Goal: Information Seeking & Learning: Compare options

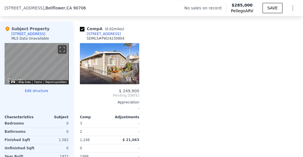
scroll to position [559, 0]
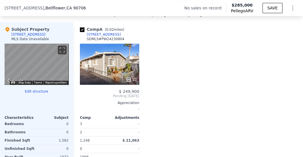
click at [116, 41] on div "SDMLS # PW24230804" at bounding box center [106, 39] width 38 height 5
copy div "PW24230804"
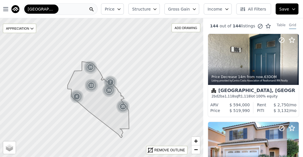
click at [178, 11] on span "Gross Gain" at bounding box center [179, 9] width 22 height 6
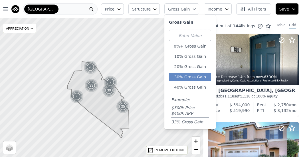
click at [198, 74] on button "30% Gross Gain" at bounding box center [190, 77] width 42 height 8
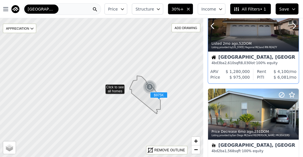
scroll to position [78, 0]
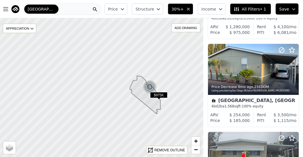
click at [191, 9] on icon "button" at bounding box center [188, 9] width 5 height 5
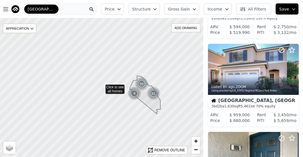
click at [183, 10] on span "Gross Gain" at bounding box center [179, 9] width 22 height 6
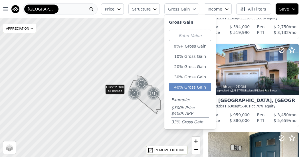
click at [187, 91] on button "40% Gross Gain" at bounding box center [190, 87] width 42 height 8
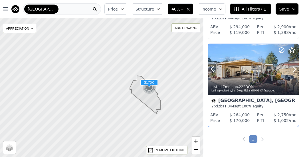
click at [225, 57] on button at bounding box center [219, 69] width 23 height 51
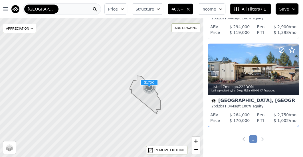
click at [229, 99] on div "Chino Hills, CA" at bounding box center [254, 102] width 84 height 6
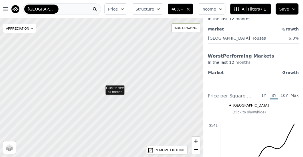
click at [191, 10] on icon "button" at bounding box center [188, 9] width 5 height 5
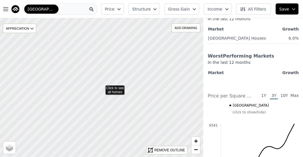
click at [183, 10] on span "Gross Gain" at bounding box center [179, 9] width 22 height 6
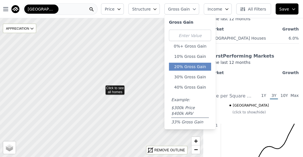
click at [197, 65] on button "20% Gross Gain" at bounding box center [190, 67] width 42 height 8
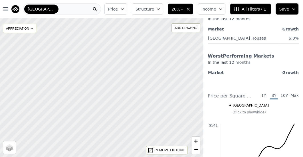
click at [191, 11] on icon "button" at bounding box center [188, 9] width 5 height 5
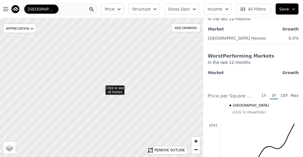
click at [181, 9] on span "Gross Gain" at bounding box center [179, 9] width 22 height 6
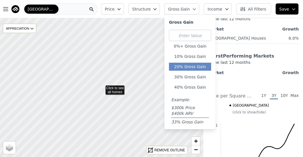
click at [191, 69] on button "20% Gross Gain" at bounding box center [190, 67] width 42 height 8
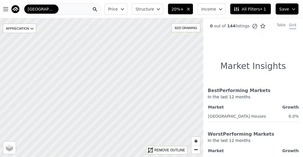
click at [189, 12] on button "20%+" at bounding box center [180, 8] width 25 height 11
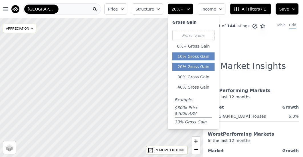
click at [199, 61] on div "0%+ Gross Gain 10% Gross Gain 20% Gross Gain 30% Gross Gain 40% Gross Gain Exam…" at bounding box center [194, 77] width 42 height 95
click at [198, 59] on button "10% Gross Gain" at bounding box center [194, 57] width 42 height 8
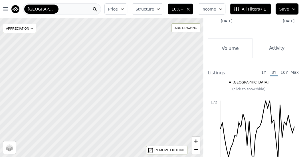
scroll to position [157, 0]
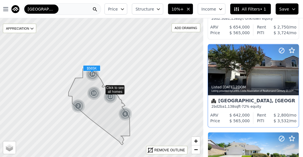
scroll to position [609, 0]
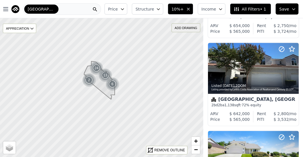
click at [178, 28] on div "ADD DRAWING" at bounding box center [186, 28] width 28 height 8
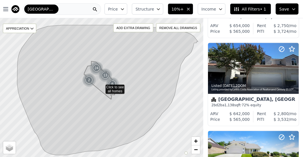
click at [174, 123] on icon at bounding box center [102, 87] width 246 height 169
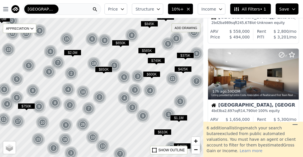
scroll to position [615, 0]
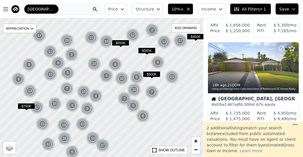
click at [189, 9] on button "10%+" at bounding box center [180, 8] width 25 height 11
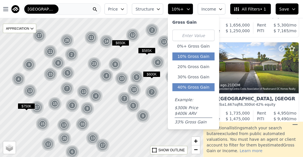
click at [211, 83] on button "40% Gross Gain" at bounding box center [194, 87] width 42 height 8
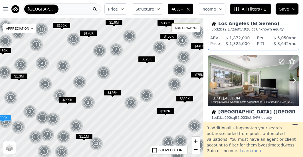
scroll to position [826, 0]
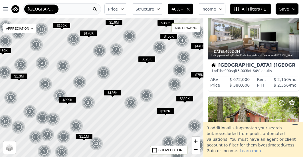
click at [122, 12] on button "Price" at bounding box center [116, 8] width 23 height 11
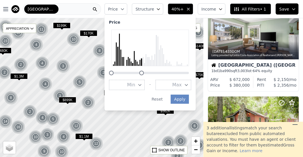
drag, startPoint x: 192, startPoint y: 73, endPoint x: 145, endPoint y: 70, distance: 47.2
click at [145, 70] on div at bounding box center [150, 53] width 82 height 46
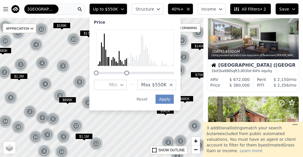
scroll to position [208, 0]
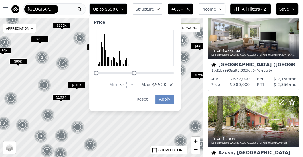
drag, startPoint x: 132, startPoint y: 74, endPoint x: 142, endPoint y: 77, distance: 10.0
click at [143, 77] on div "Price Min - Max $550K Apply Reset" at bounding box center [134, 63] width 91 height 96
click at [143, 73] on div at bounding box center [140, 73] width 5 height 5
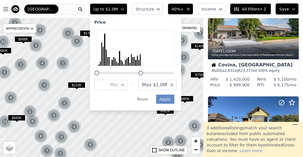
scroll to position [473, 0]
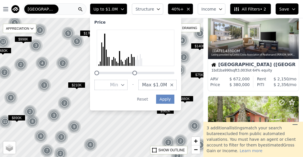
drag, startPoint x: 145, startPoint y: 73, endPoint x: 138, endPoint y: 73, distance: 6.3
click at [137, 73] on div at bounding box center [135, 73] width 5 height 5
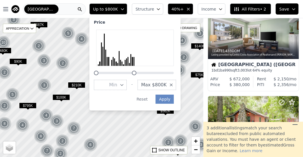
click at [230, 16] on div "Up to $800K Price Min - Max $800K Apply Reset Structure 40%+ Income Equity NEW …" at bounding box center [195, 9] width 216 height 18
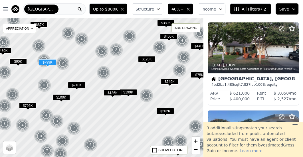
scroll to position [548, 0]
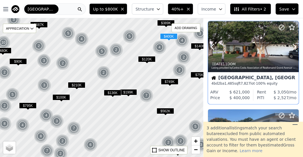
click at [241, 65] on div "5d ago , 1 DOM" at bounding box center [254, 64] width 85 height 5
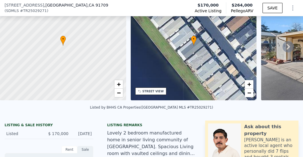
scroll to position [2, 0]
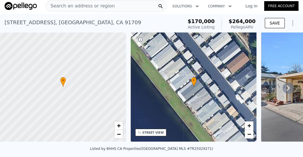
click at [289, 89] on icon at bounding box center [288, 88] width 11 height 11
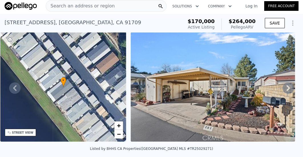
click at [283, 91] on icon at bounding box center [288, 88] width 11 height 11
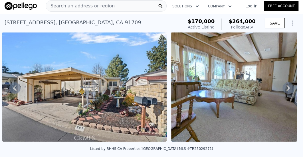
click at [287, 90] on icon at bounding box center [288, 88] width 3 height 6
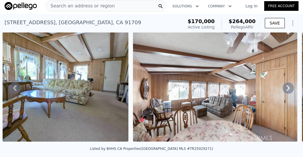
click at [287, 89] on icon at bounding box center [288, 88] width 3 height 6
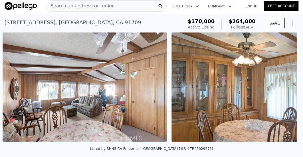
scroll to position [0, 561]
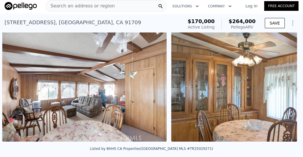
click at [285, 89] on img at bounding box center [234, 87] width 126 height 110
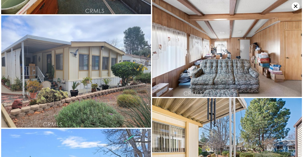
scroll to position [1467, 0]
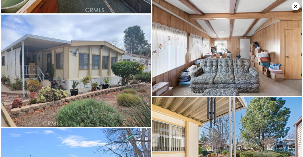
click at [295, 6] on icon at bounding box center [296, 6] width 8 height 8
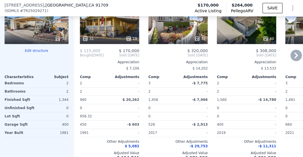
scroll to position [614, 0]
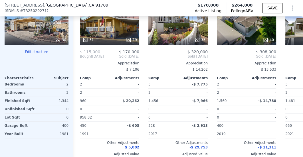
click at [29, 11] on span "# TR25029271" at bounding box center [33, 11] width 27 height 6
copy span "TR25029271"
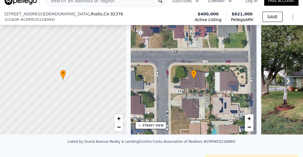
scroll to position [79, 0]
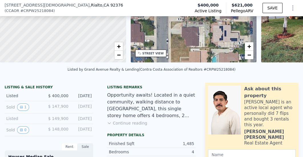
click at [140, 124] on button "Continue reading" at bounding box center [127, 124] width 40 height 6
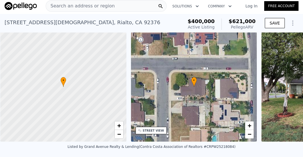
scroll to position [0, 2]
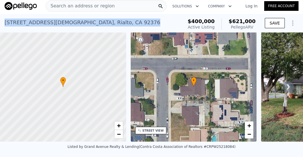
drag, startPoint x: 96, startPoint y: 22, endPoint x: 5, endPoint y: 24, distance: 90.3
click at [5, 24] on div "291 N Church Ave , Rialto , CA 92376 Active at $400k (~ARV $621k )" at bounding box center [93, 24] width 177 height 16
copy div "291 N Church Ave , Rialto , CA 92376"
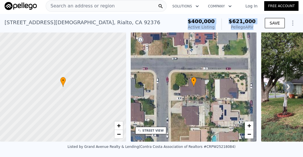
drag, startPoint x: 179, startPoint y: 23, endPoint x: 250, endPoint y: 25, distance: 70.6
click at [250, 25] on div "291 N Church Ave , Rialto , CA 92376 Active at $400k (~ARV $621k ) $400,000 Act…" at bounding box center [152, 24] width 294 height 16
click at [250, 25] on div "Pellego ARV" at bounding box center [242, 27] width 27 height 6
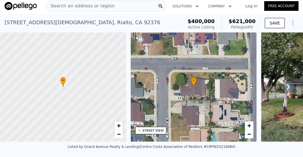
drag, startPoint x: 251, startPoint y: 26, endPoint x: 209, endPoint y: 20, distance: 42.1
click at [212, 20] on div "$400,000 Active Listing $621,000 Pellego ARV" at bounding box center [222, 24] width 68 height 11
click at [209, 20] on span "$400,000" at bounding box center [201, 21] width 27 height 6
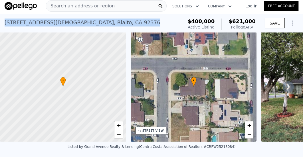
drag, startPoint x: 97, startPoint y: 25, endPoint x: 0, endPoint y: 21, distance: 96.9
click at [0, 21] on div "291 N Church Ave , Rialto , CA 92376 Active at $400k (~ARV $621k ) $400,000 Act…" at bounding box center [151, 23] width 303 height 18
copy div "291 N Church Ave , Rialto , CA 92376"
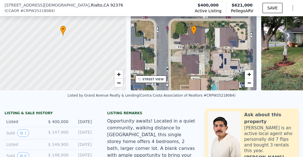
scroll to position [51, 0]
click at [213, 98] on div "Listed by Grand Avenue Realty & Lending (Contra Costa Association of Realtors #…" at bounding box center [152, 96] width 168 height 4
copy div "CRPW25218084"
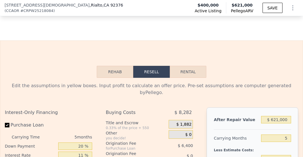
scroll to position [930, 0]
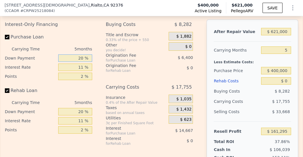
click at [73, 55] on input "20 %" at bounding box center [75, 58] width 34 height 7
drag, startPoint x: 73, startPoint y: 56, endPoint x: 104, endPoint y: 55, distance: 31.2
click at [104, 55] on div "Interest-Only Financing Purchase Loan Carrying Time 5 months Down Payment 20 % …" at bounding box center [152, 114] width 294 height 190
drag, startPoint x: 71, startPoint y: 57, endPoint x: 110, endPoint y: 58, distance: 39.4
click at [110, 58] on div "Interest-Only Financing Purchase Loan Carrying Time 5 months Down Payment 20 % …" at bounding box center [152, 114] width 294 height 190
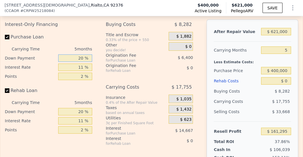
type input "1 %"
type input "$ 156,290"
type input "15 %"
type input "$ 159,975"
type input "15 %"
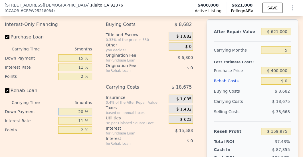
drag, startPoint x: 71, startPoint y: 115, endPoint x: 108, endPoint y: 114, distance: 37.4
click at [108, 114] on div "Interest-Only Financing Purchase Loan Carrying Time 5 months Down Payment 15 % …" at bounding box center [152, 114] width 294 height 190
click at [81, 110] on input "201 %" at bounding box center [75, 111] width 34 height 7
drag, startPoint x: 69, startPoint y: 112, endPoint x: 110, endPoint y: 112, distance: 41.1
click at [110, 112] on div "Interest-Only Financing Purchase Loan Carrying Time 5 months Down Payment 15 % …" at bounding box center [152, 114] width 294 height 190
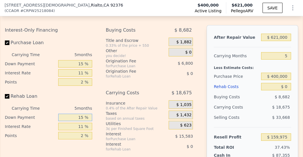
scroll to position [922, 0]
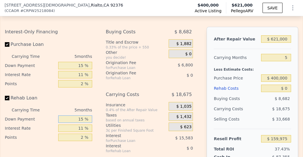
type input "15 %"
drag, startPoint x: 271, startPoint y: 58, endPoint x: 292, endPoint y: 58, distance: 20.6
click at [292, 58] on div "After Repair Value $ 621,000 Carrying Months 5 Less Estimate Costs: Purchase Pr…" at bounding box center [253, 106] width 92 height 159
type input "3"
type input "$ 167,445"
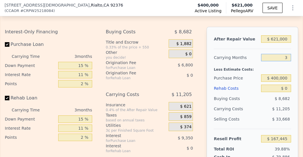
type input "3"
click at [256, 69] on div "Less Estimate Costs:" at bounding box center [252, 68] width 77 height 10
click at [265, 78] on input "$ 400,000" at bounding box center [276, 78] width 30 height 7
click at [267, 90] on input "$ 0" at bounding box center [276, 88] width 30 height 7
drag, startPoint x: 268, startPoint y: 92, endPoint x: 289, endPoint y: 90, distance: 20.9
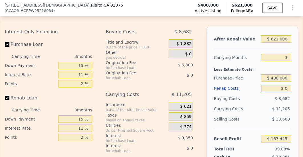
click at [289, 90] on div "After Repair Value $ 621,000 Carrying Months 3 Less Estimate Costs: Purchase Pr…" at bounding box center [253, 106] width 92 height 159
drag, startPoint x: 278, startPoint y: 89, endPoint x: 269, endPoint y: 89, distance: 8.9
click at [269, 89] on input "$ 0" at bounding box center [276, 88] width 30 height 7
click at [292, 89] on div "After Repair Value $ 621,000 Carrying Months 3 Less Estimate Costs: Purchase Pr…" at bounding box center [253, 106] width 92 height 159
type input "$ 5"
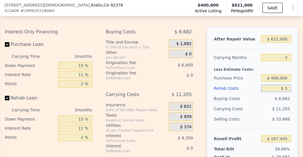
type input "$ 167,440"
type input "$ 50"
type input "$ 167,394"
type input "$ 500"
type input "$ 166,924"
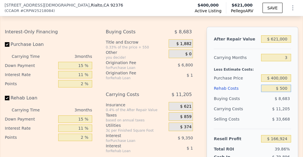
type input "$ 5,000"
type input "$ 162,243"
type input "$ 50,000"
type input "$ 115,425"
type input "$ 50,000"
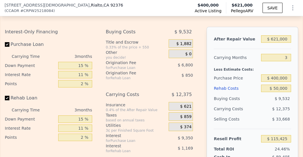
click at [248, 105] on div "$ 12,375" at bounding box center [269, 109] width 46 height 10
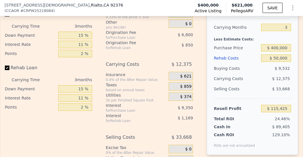
scroll to position [952, 0]
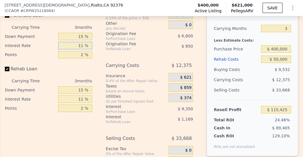
drag, startPoint x: 68, startPoint y: 47, endPoint x: 91, endPoint y: 46, distance: 22.3
click at [91, 46] on input "11 %" at bounding box center [75, 45] width 34 height 7
type input "1 %"
type input "$ 123,927"
type input "10 %"
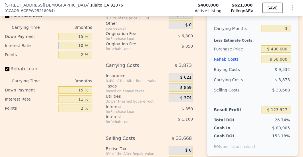
type input "$ 116,277"
type input "10.7 %"
type input "$ 115,680"
type input "10.75 %"
type input "$ 115,638"
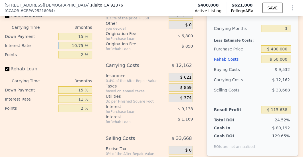
type input "10.75 %"
click at [83, 97] on input "11 %" at bounding box center [75, 99] width 34 height 7
type input "1 %"
type input "$ 116,703"
type input "10 %"
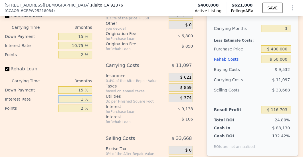
type input "$ 115,746"
type input "10.7 %"
type input "$ 115,671"
type input "10.75 %"
type input "$ 115,665"
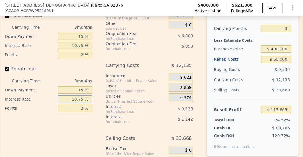
type input "10.75 %"
click at [132, 113] on div "for Purchase Loan" at bounding box center [131, 112] width 51 height 5
click at [75, 56] on input "2 %" at bounding box center [75, 54] width 34 height 7
drag, startPoint x: 71, startPoint y: 55, endPoint x: 103, endPoint y: 55, distance: 32.0
click at [103, 55] on div "Interest-Only Financing Purchase Loan Carrying Time 3 months Down Payment 15 % …" at bounding box center [152, 93] width 294 height 190
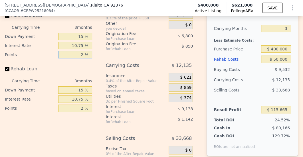
type input "1 %"
type input "$ 119,065"
type input "1 %"
drag, startPoint x: 70, startPoint y: 108, endPoint x: 103, endPoint y: 105, distance: 33.2
click at [103, 105] on div "Interest-Only Financing Purchase Loan Carrying Time 3 months Down Payment 15 % …" at bounding box center [152, 93] width 294 height 190
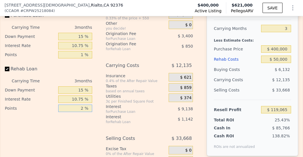
type input "12 %"
type input "$ 114,815"
drag, startPoint x: 76, startPoint y: 108, endPoint x: 98, endPoint y: 109, distance: 22.0
click at [98, 109] on div "Interest-Only Financing Purchase Loan Carrying Time 3 months Down Payment 15 % …" at bounding box center [152, 93] width 294 height 190
type input "1 %"
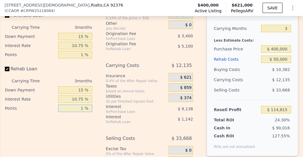
type input "$ 119,490"
type input "1 %"
click at [76, 126] on div "Interest-Only Financing Purchase Loan Carrying Time 3 months Down Payment 15 % …" at bounding box center [51, 93] width 92 height 190
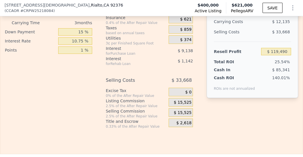
scroll to position [1013, 0]
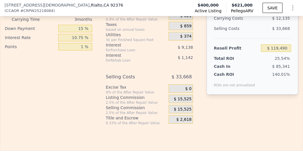
click at [177, 109] on span "$ 15,525" at bounding box center [183, 109] width 18 height 5
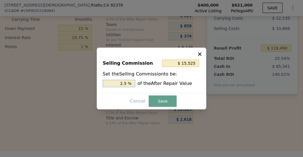
drag, startPoint x: 119, startPoint y: 83, endPoint x: 150, endPoint y: 81, distance: 31.2
click at [147, 82] on div "2.5 % of the After Repair Value" at bounding box center [152, 83] width 98 height 7
type input "$ 0"
type input "0 %"
click at [157, 102] on button "Save" at bounding box center [163, 101] width 28 height 11
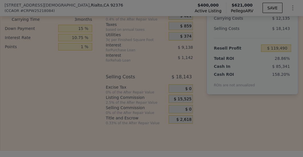
type input "$ 135,015"
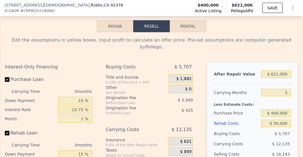
scroll to position [909, 0]
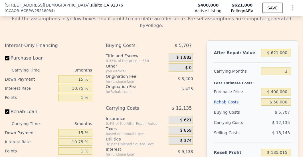
click at [65, 103] on div "Interest-Only Financing Purchase Loan Carrying Time 3 months Down Payment 15 % …" at bounding box center [48, 98] width 87 height 115
drag, startPoint x: 67, startPoint y: 100, endPoint x: 97, endPoint y: 99, distance: 30.3
click at [97, 99] on div "Interest-Only Financing Purchase Loan Carrying Time 3 months Down Payment 15 % …" at bounding box center [152, 136] width 294 height 190
type input "2 %"
type input "$ 131,615"
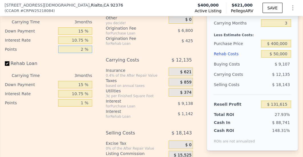
scroll to position [964, 0]
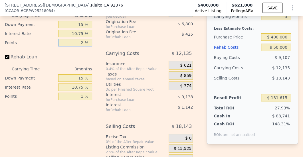
type input "2 %"
drag, startPoint x: 71, startPoint y: 96, endPoint x: 103, endPoint y: 96, distance: 31.4
click at [103, 96] on div "Interest-Only Financing Purchase Loan Carrying Time 3 months Down Payment 15 % …" at bounding box center [152, 81] width 294 height 190
type input "2 %"
type input "$ 131,190"
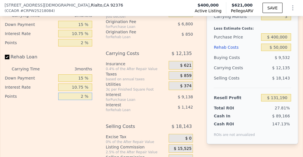
type input "2 %"
click at [80, 123] on div "Interest-Only Financing Purchase Loan Carrying Time 3 months Down Payment 15 % …" at bounding box center [51, 81] width 92 height 190
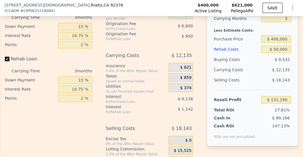
scroll to position [962, 0]
click at [80, 123] on div "Interest-Only Financing Purchase Loan Carrying Time 3 months Down Payment 15 % …" at bounding box center [51, 83] width 92 height 190
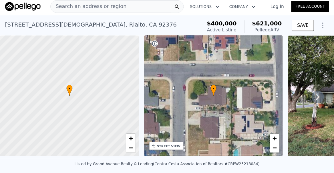
scroll to position [0, 0]
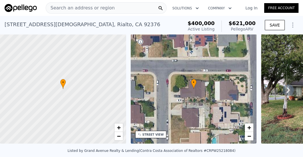
click at [96, 7] on span "Search an address or region" at bounding box center [80, 8] width 69 height 7
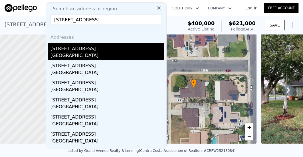
type input "7541 5th St, Buena Park 90621"
click at [114, 48] on div "7541 9th Street" at bounding box center [108, 47] width 114 height 9
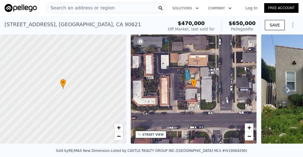
click at [75, 9] on span "Search an address or region" at bounding box center [80, 8] width 69 height 7
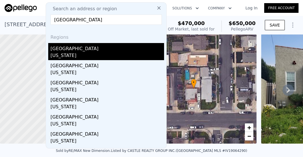
type input "orange county"
click at [65, 54] on div "[US_STATE]" at bounding box center [108, 56] width 114 height 8
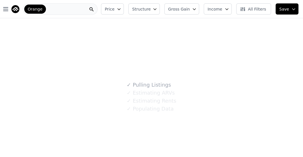
click at [68, 8] on div "Orange" at bounding box center [60, 8] width 75 height 11
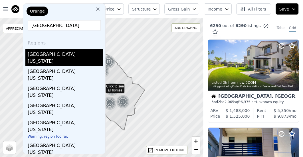
type input "los angeles county"
click at [53, 59] on div "[US_STATE]" at bounding box center [65, 62] width 75 height 8
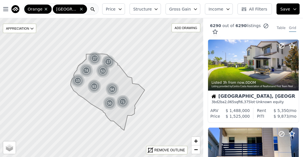
click at [90, 9] on div at bounding box center [92, 9] width 11 height 11
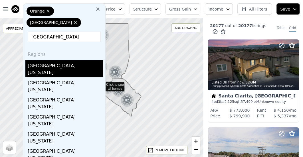
type input "san bernardino county"
click at [77, 65] on div "San Bernardino County" at bounding box center [65, 64] width 75 height 9
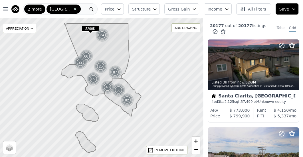
click at [83, 11] on div "2 more San Bernardino" at bounding box center [60, 8] width 75 height 11
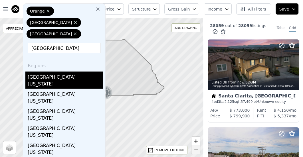
type input "riverside county"
click at [48, 78] on div "Riverside County" at bounding box center [65, 76] width 75 height 9
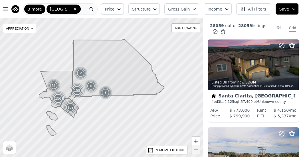
click at [179, 12] on button "Gross Gain" at bounding box center [182, 8] width 35 height 11
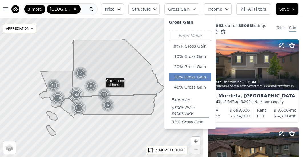
click at [201, 78] on button "30% Gross Gain" at bounding box center [190, 77] width 42 height 8
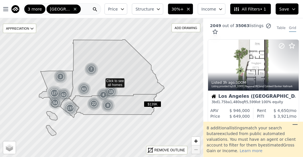
click at [124, 9] on icon "button" at bounding box center [122, 9] width 3 height 1
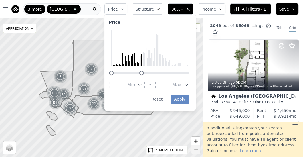
drag, startPoint x: 194, startPoint y: 72, endPoint x: 147, endPoint y: 69, distance: 47.2
click at [147, 69] on div at bounding box center [150, 53] width 82 height 46
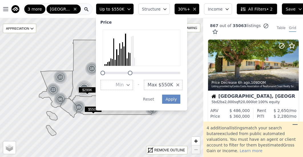
click at [128, 70] on div at bounding box center [142, 70] width 82 height 0
drag, startPoint x: 130, startPoint y: 73, endPoint x: 136, endPoint y: 74, distance: 6.0
click at [136, 74] on div at bounding box center [136, 73] width 5 height 5
drag, startPoint x: 135, startPoint y: 74, endPoint x: 143, endPoint y: 74, distance: 7.1
click at [143, 74] on div at bounding box center [144, 73] width 5 height 5
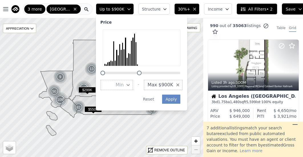
drag, startPoint x: 142, startPoint y: 73, endPoint x: 138, endPoint y: 72, distance: 4.6
click at [138, 72] on div at bounding box center [139, 73] width 5 height 5
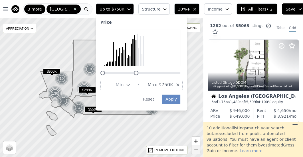
drag, startPoint x: 139, startPoint y: 73, endPoint x: 136, endPoint y: 73, distance: 2.9
click at [136, 73] on div at bounding box center [136, 73] width 5 height 5
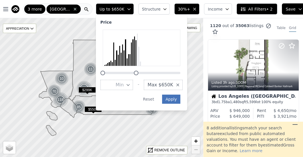
click at [170, 101] on button "Apply" at bounding box center [171, 99] width 18 height 9
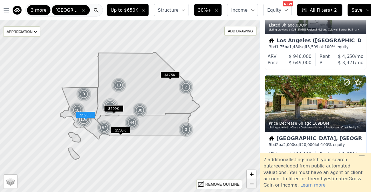
scroll to position [51, 0]
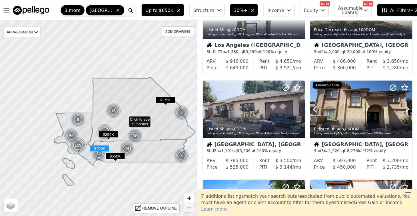
scroll to position [51, 0]
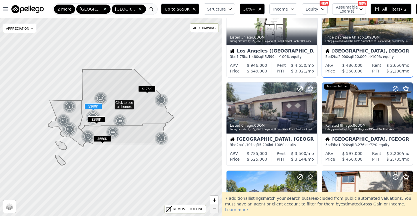
scroll to position [40, 0]
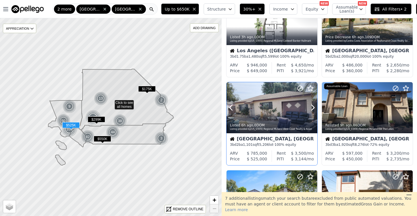
click at [264, 104] on div at bounding box center [272, 107] width 91 height 51
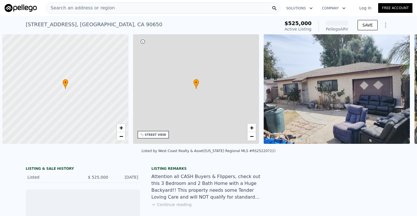
scroll to position [0, 2]
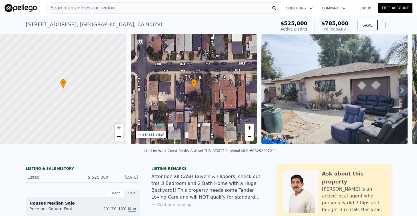
click at [172, 208] on button "Continue reading" at bounding box center [171, 205] width 40 height 6
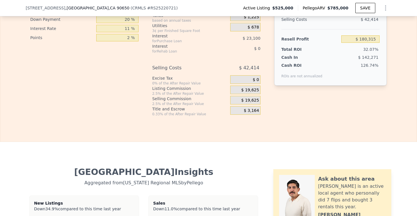
scroll to position [847, 0]
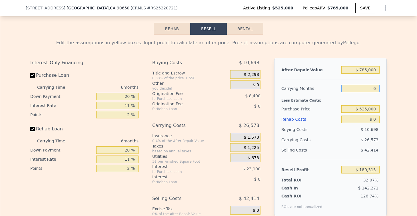
drag, startPoint x: 368, startPoint y: 83, endPoint x: 400, endPoint y: 80, distance: 32.2
click at [400, 80] on div "Edit the assumptions in yellow boxes. Input profit to calculate an offer price.…" at bounding box center [208, 141] width 417 height 213
type input "3"
type input "$ 193,601"
type input "3"
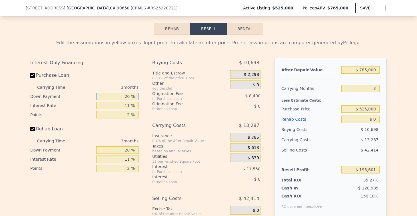
drag, startPoint x: 117, startPoint y: 89, endPoint x: 163, endPoint y: 89, distance: 46.0
click at [163, 89] on div "Interest-Only Financing Purchase Loan Carrying Time 3 months Down Payment 20 % …" at bounding box center [208, 153] width 357 height 190
type input "5 %"
type input "$ 189,860"
type input "5 %"
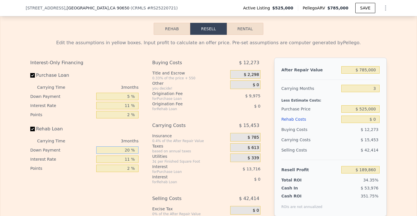
click at [108, 147] on input "20 %" at bounding box center [117, 150] width 42 height 7
click at [111, 147] on input "20 %" at bounding box center [117, 150] width 42 height 7
click at [113, 147] on input "520 %" at bounding box center [117, 150] width 42 height 7
type input "5 %"
click at [117, 93] on input "5 %" at bounding box center [117, 96] width 42 height 7
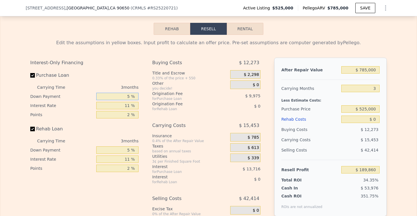
drag, startPoint x: 116, startPoint y: 92, endPoint x: 167, endPoint y: 92, distance: 50.3
click at [167, 92] on div "Interest-Only Financing Purchase Loan Carrying Time 3 months Down Payment 5 % I…" at bounding box center [208, 153] width 357 height 190
type input "0 %"
type input "$ 188,612"
type input "0 %"
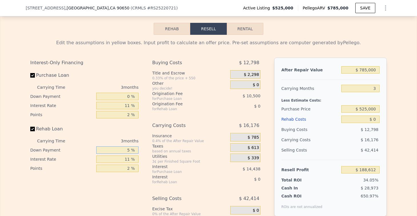
click at [117, 147] on input "5 %" at bounding box center [117, 150] width 42 height 7
drag, startPoint x: 115, startPoint y: 144, endPoint x: 153, endPoint y: 140, distance: 38.7
click at [153, 140] on div "Interest-Only Financing Purchase Loan Carrying Time 3 months Down Payment 0 % I…" at bounding box center [208, 153] width 357 height 190
drag, startPoint x: 122, startPoint y: 144, endPoint x: 145, endPoint y: 144, distance: 22.9
click at [145, 144] on div "Interest-Only Financing Purchase Loan Carrying Time 3 months Down Payment 0 % I…" at bounding box center [208, 153] width 357 height 190
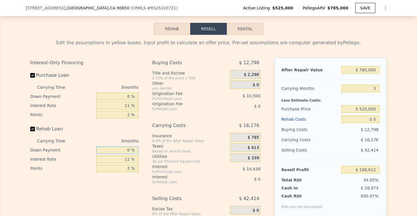
type input "0 %"
click at [116, 102] on input "11 %" at bounding box center [117, 105] width 42 height 7
click at [120, 111] on input "2 %" at bounding box center [117, 114] width 42 height 7
click at [399, 123] on div "Edit the assumptions in yellow boxes. Input profit to calculate an offer price.…" at bounding box center [208, 141] width 417 height 213
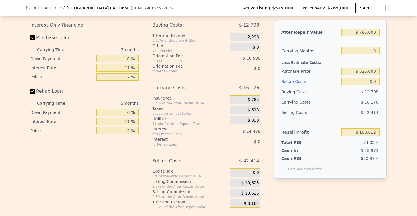
scroll to position [898, 0]
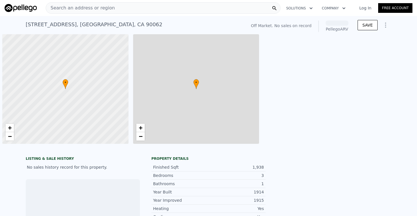
scroll to position [0, 2]
